Goal: Navigation & Orientation: Find specific page/section

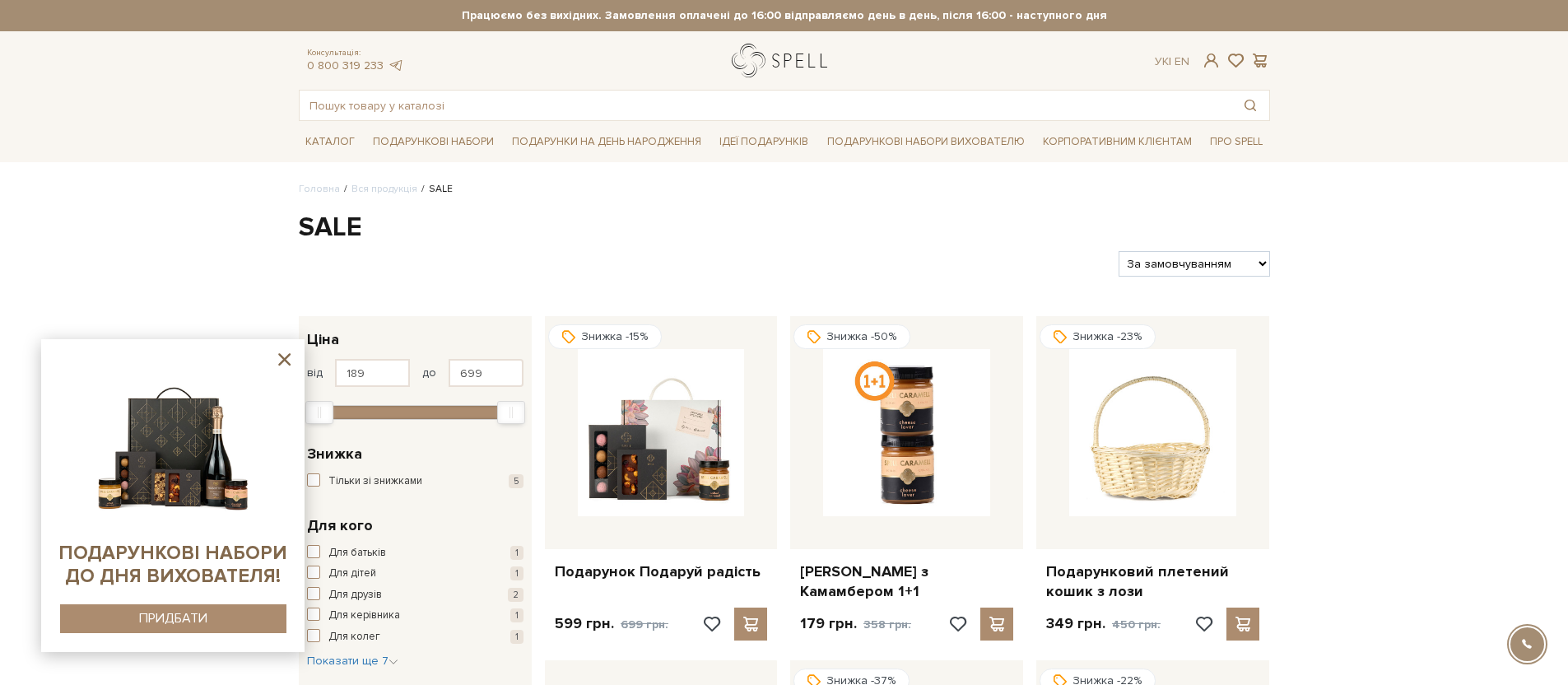
click at [801, 73] on link "logo" at bounding box center [783, 61] width 103 height 34
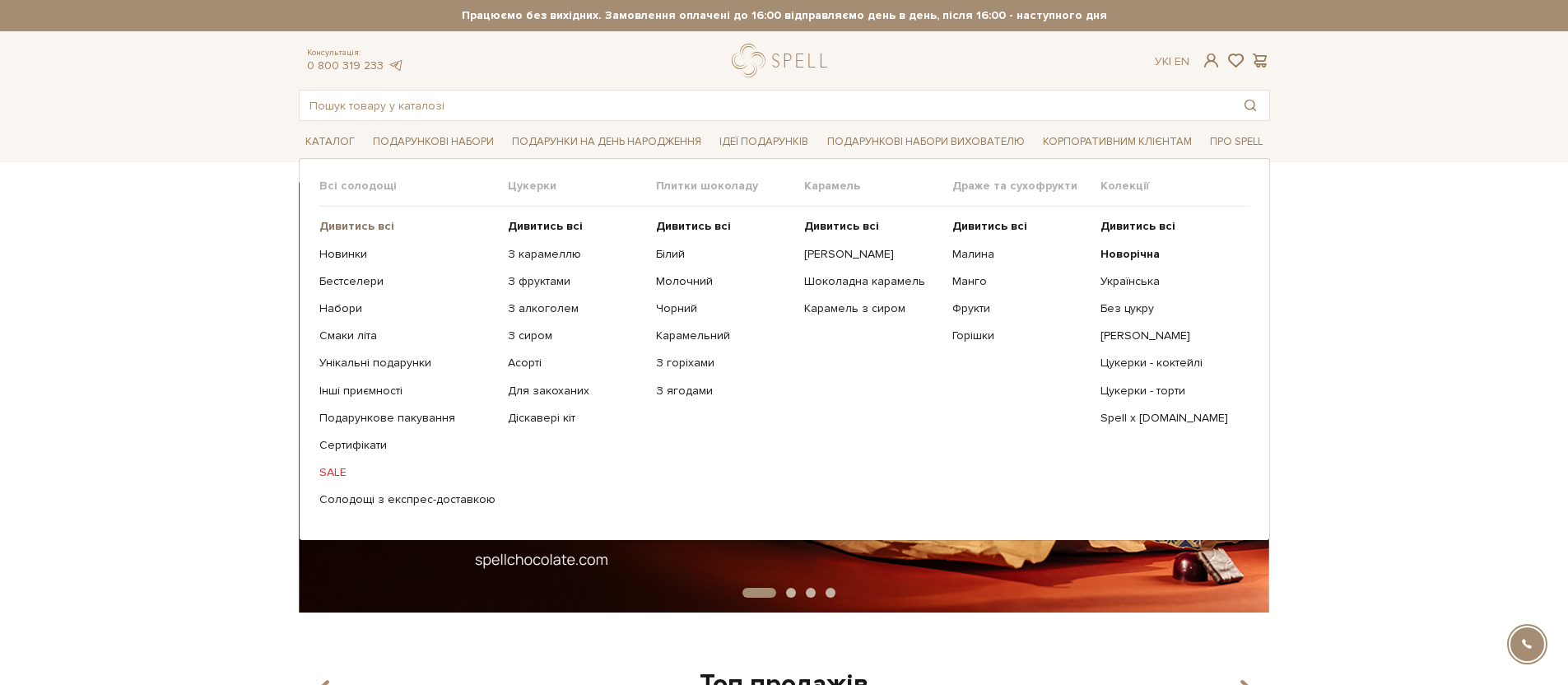
click at [364, 229] on b "Дивитись всі" at bounding box center [357, 226] width 75 height 14
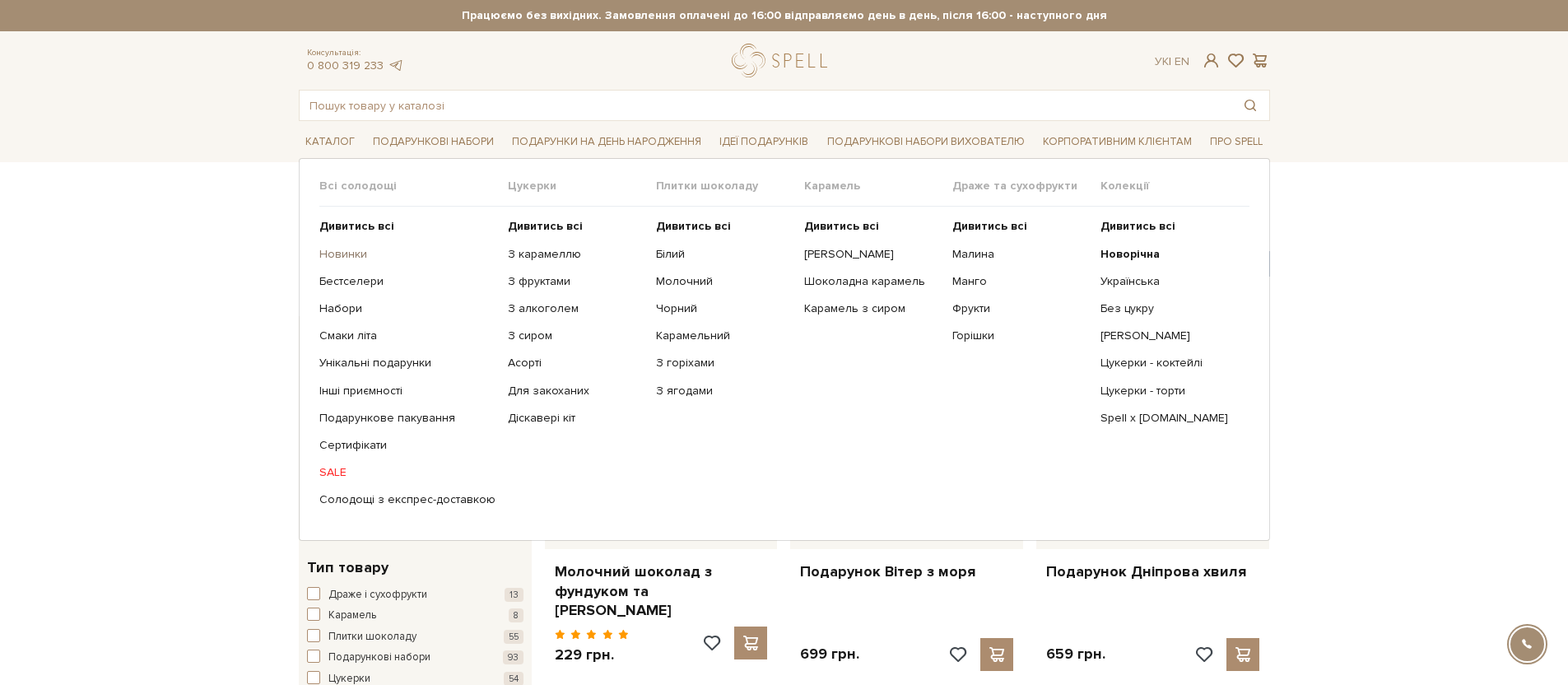
click at [358, 250] on link "Новинки" at bounding box center [407, 255] width 177 height 15
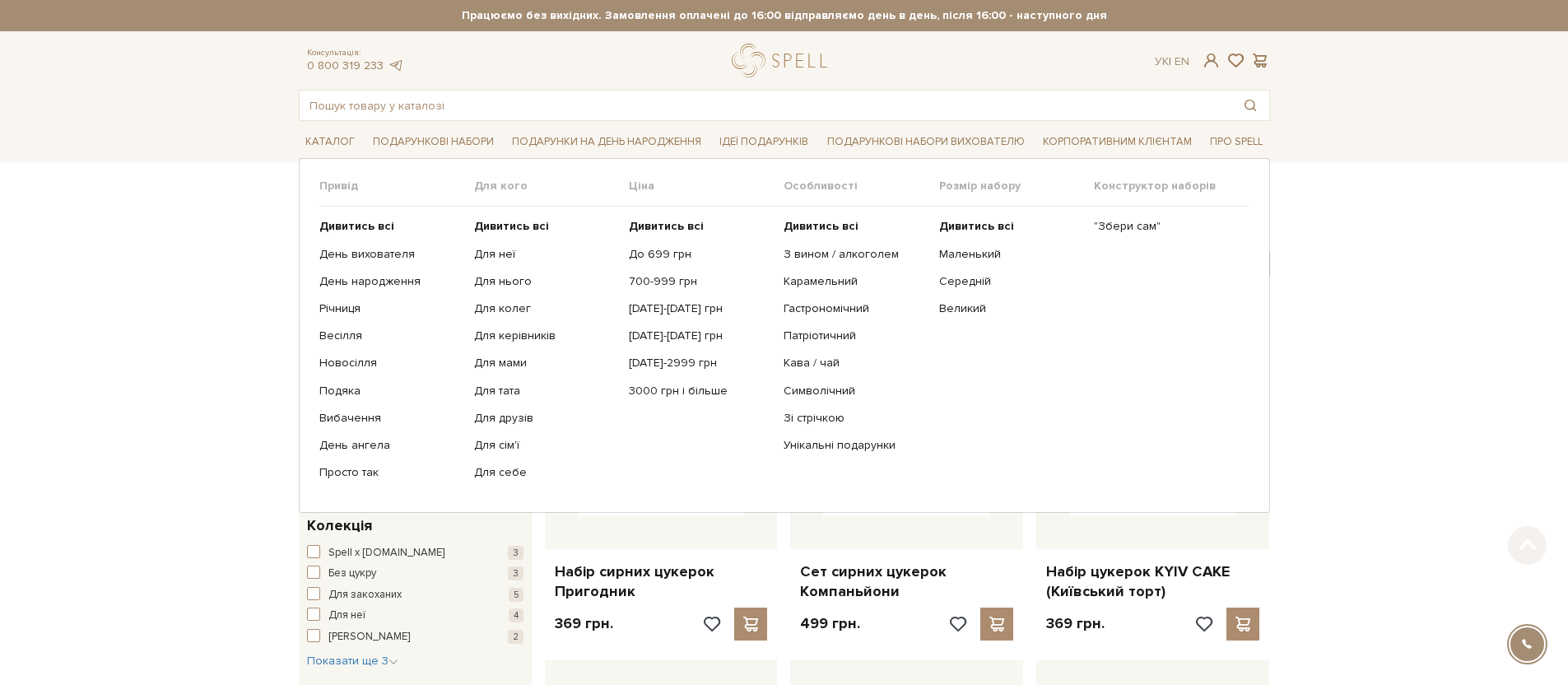
scroll to position [10, 0]
